Goal: Transaction & Acquisition: Subscribe to service/newsletter

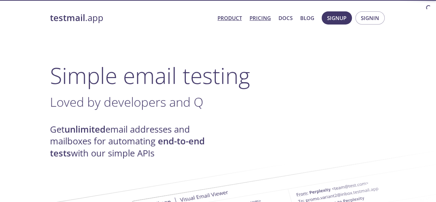
click at [259, 16] on link "Pricing" at bounding box center [259, 17] width 21 height 9
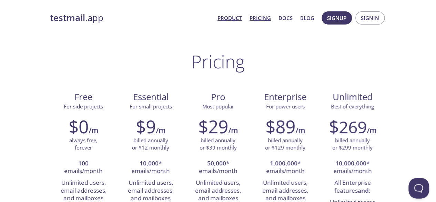
click at [225, 20] on link "Product" at bounding box center [229, 17] width 24 height 9
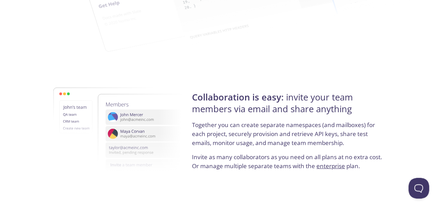
scroll to position [1309, 0]
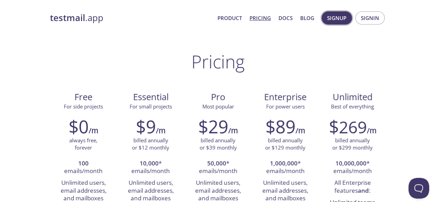
click at [340, 19] on span "Signup" at bounding box center [336, 17] width 19 height 9
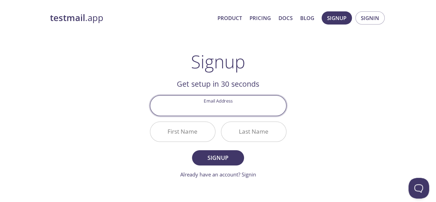
click at [218, 110] on input "Email Address" at bounding box center [218, 105] width 136 height 20
type input "[EMAIL_ADDRESS][DOMAIN_NAME]"
click at [200, 135] on input "First Name" at bounding box center [182, 132] width 65 height 20
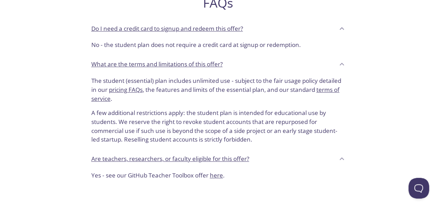
scroll to position [69, 0]
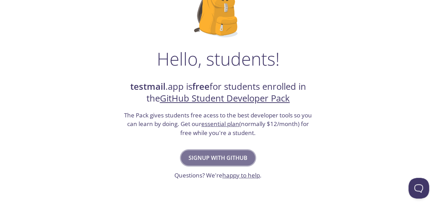
click at [209, 162] on span "Signup with GitHub" at bounding box center [217, 158] width 59 height 10
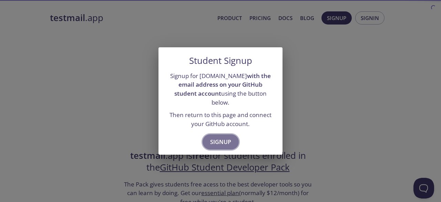
click at [219, 140] on span "Signup" at bounding box center [220, 142] width 21 height 10
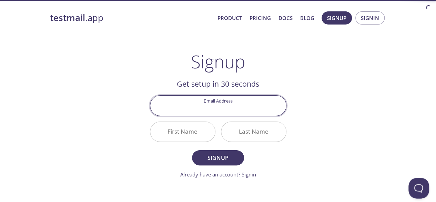
click at [233, 112] on input "Email Address" at bounding box center [218, 105] width 136 height 20
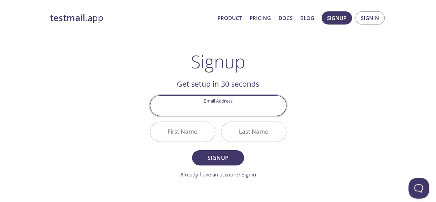
type input "[EMAIL_ADDRESS][DOMAIN_NAME]"
click at [183, 142] on div "First Name" at bounding box center [182, 131] width 71 height 26
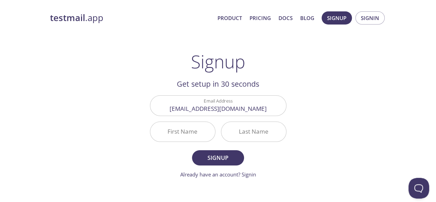
click at [183, 137] on input "First Name" at bounding box center [182, 132] width 65 height 20
type input "HARIS"
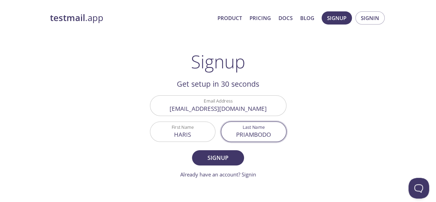
type input "PRIAMBODO"
click at [192, 150] on button "Signup" at bounding box center [218, 157] width 52 height 15
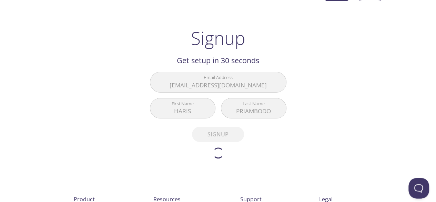
scroll to position [34, 0]
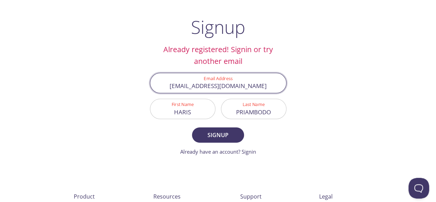
click at [225, 83] on input "[EMAIL_ADDRESS][DOMAIN_NAME]" at bounding box center [218, 83] width 136 height 20
click at [248, 151] on link "Already have an account? Signin" at bounding box center [218, 151] width 76 height 7
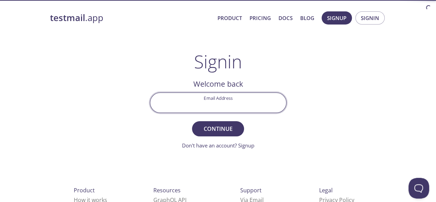
click at [237, 112] on input "Email Address" at bounding box center [218, 103] width 136 height 20
paste input "[EMAIL_ADDRESS][DOMAIN_NAME]"
type input "[EMAIL_ADDRESS][DOMAIN_NAME]"
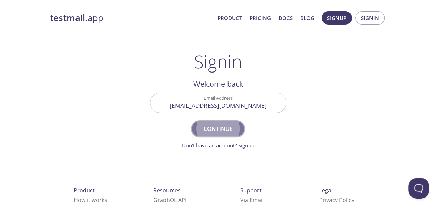
click at [227, 125] on span "Continue" at bounding box center [217, 129] width 37 height 10
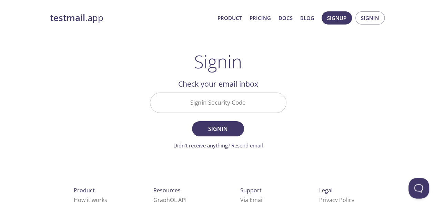
click at [226, 105] on input "Signin Security Code" at bounding box center [218, 103] width 136 height 20
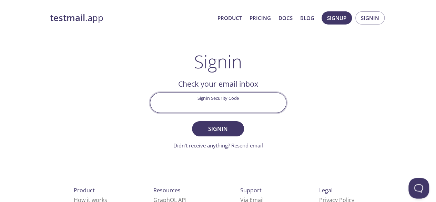
paste input "F9PF6YE"
type input "F9PF6YE"
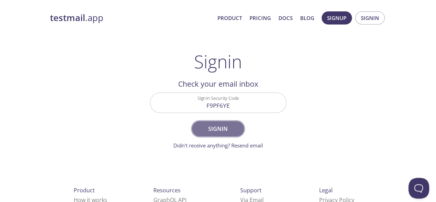
click at [218, 129] on span "Signin" at bounding box center [217, 129] width 37 height 10
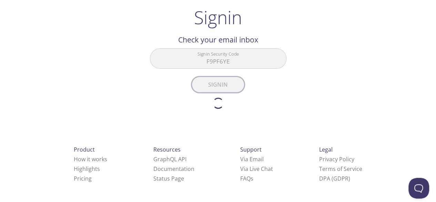
scroll to position [44, 0]
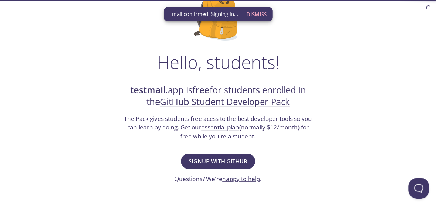
scroll to position [103, 0]
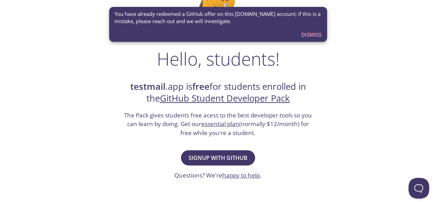
scroll to position [103, 0]
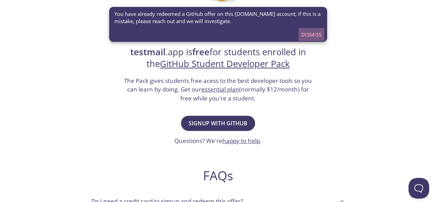
click at [313, 33] on span "Dismiss" at bounding box center [311, 34] width 20 height 9
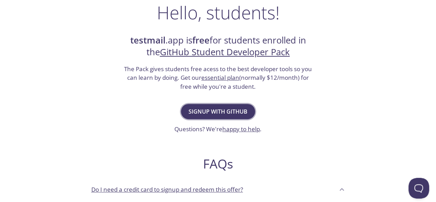
scroll to position [138, 0]
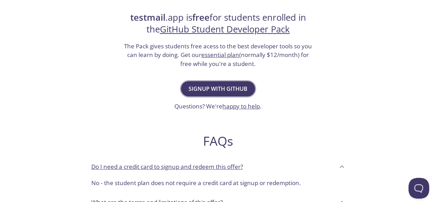
click at [229, 84] on span "Signup with GitHub" at bounding box center [217, 89] width 59 height 10
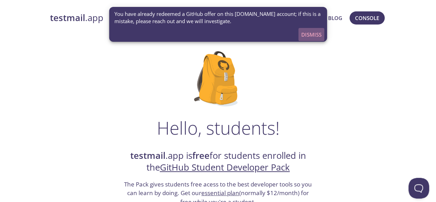
click at [309, 36] on span "Dismiss" at bounding box center [311, 34] width 20 height 9
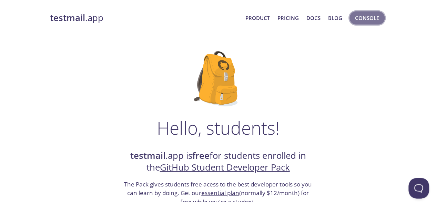
click at [364, 16] on span "Console" at bounding box center [367, 17] width 24 height 9
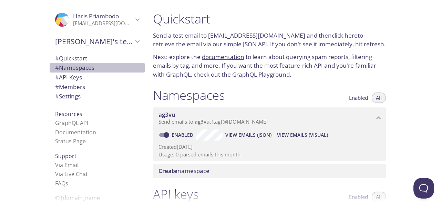
click at [86, 69] on span "# Namespaces" at bounding box center [74, 67] width 39 height 8
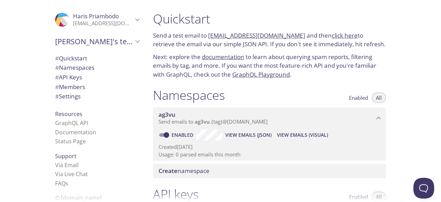
click at [199, 168] on span "Create namespace" at bounding box center [183, 170] width 51 height 8
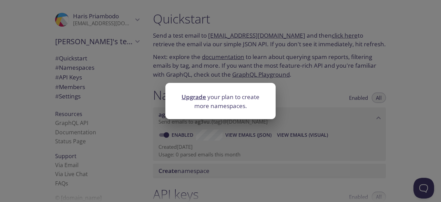
click at [192, 100] on link "Upgrade" at bounding box center [194, 97] width 24 height 8
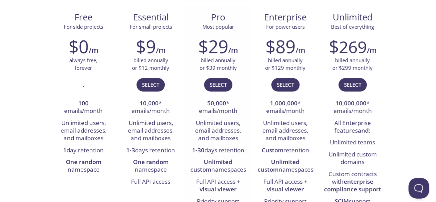
scroll to position [138, 0]
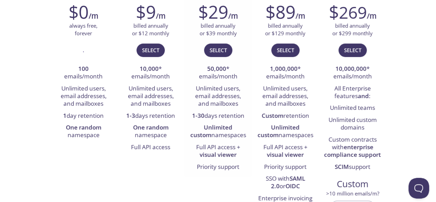
click at [222, 125] on strong "Unlimited custom" at bounding box center [211, 131] width 42 height 16
click at [222, 130] on strong "Unlimited custom" at bounding box center [211, 131] width 42 height 16
click at [176, 129] on li "One random namespace" at bounding box center [150, 132] width 57 height 20
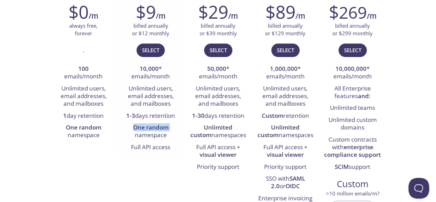
click at [176, 129] on li "One random namespace" at bounding box center [150, 132] width 57 height 20
click at [242, 133] on li "Unlimited custom namespaces" at bounding box center [217, 132] width 57 height 20
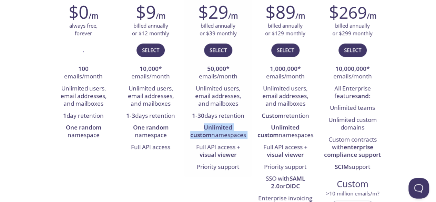
click at [242, 133] on li "Unlimited custom namespaces" at bounding box center [217, 132] width 57 height 20
click at [225, 155] on strong "visual viewer" at bounding box center [217, 154] width 37 height 8
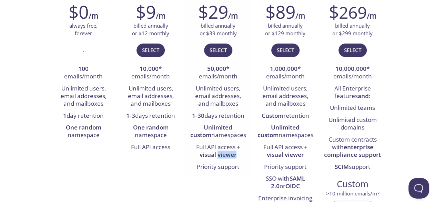
click at [225, 155] on strong "visual viewer" at bounding box center [217, 154] width 37 height 8
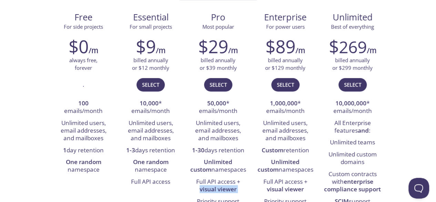
scroll to position [0, 0]
